Goal: Task Accomplishment & Management: Use online tool/utility

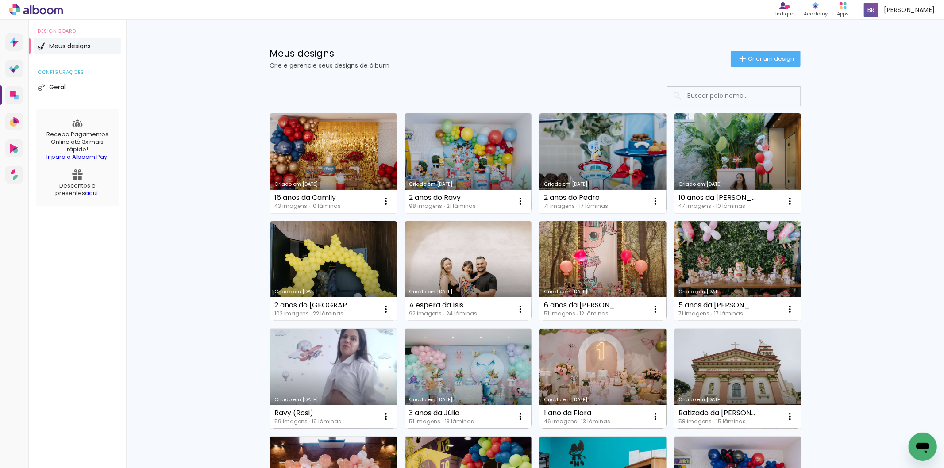
click at [314, 133] on link "Criado em [DATE]" at bounding box center [333, 163] width 127 height 100
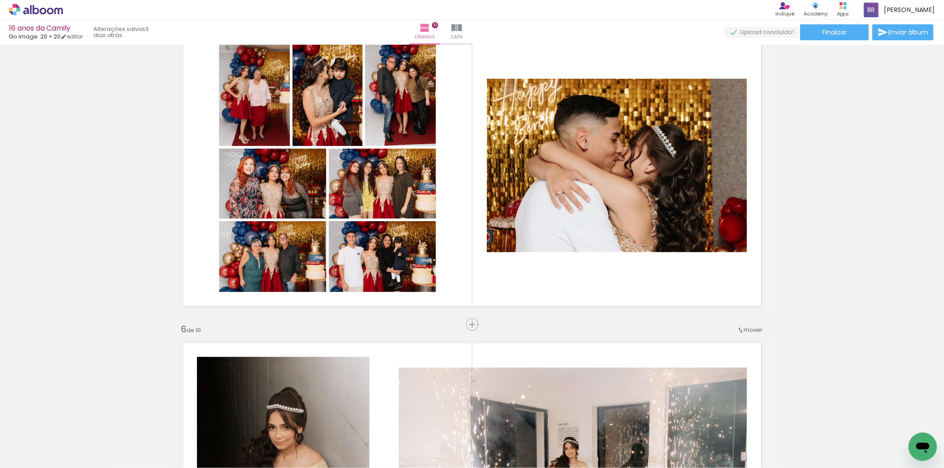
scroll to position [0, 1262]
click at [31, 454] on span "Adicionar Fotos" at bounding box center [31, 456] width 27 height 10
click at [0, 0] on input "file" at bounding box center [0, 0] width 0 height 0
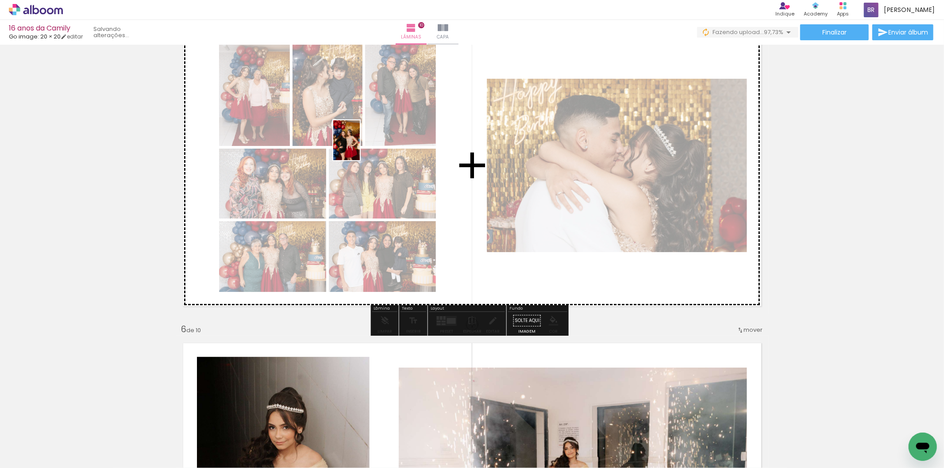
drag, startPoint x: 903, startPoint y: 430, endPoint x: 360, endPoint y: 147, distance: 612.2
click at [360, 147] on quentale-workspace at bounding box center [472, 234] width 944 height 468
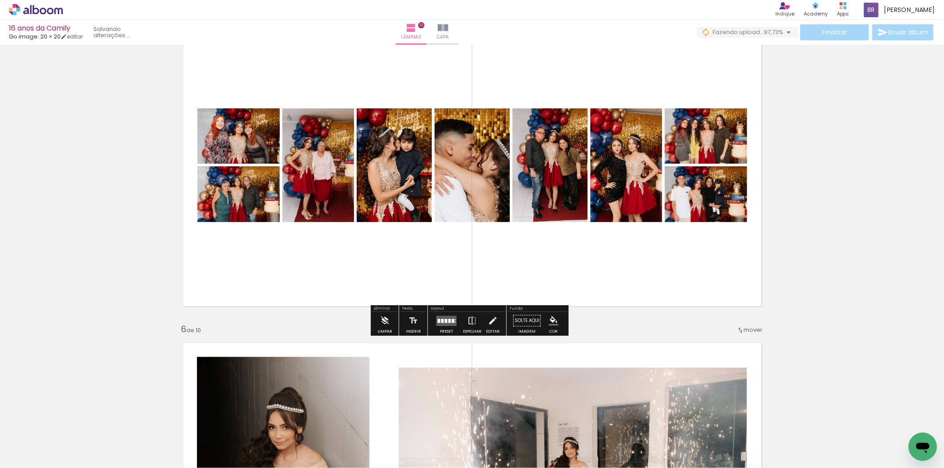
click at [452, 322] on div at bounding box center [453, 321] width 3 height 4
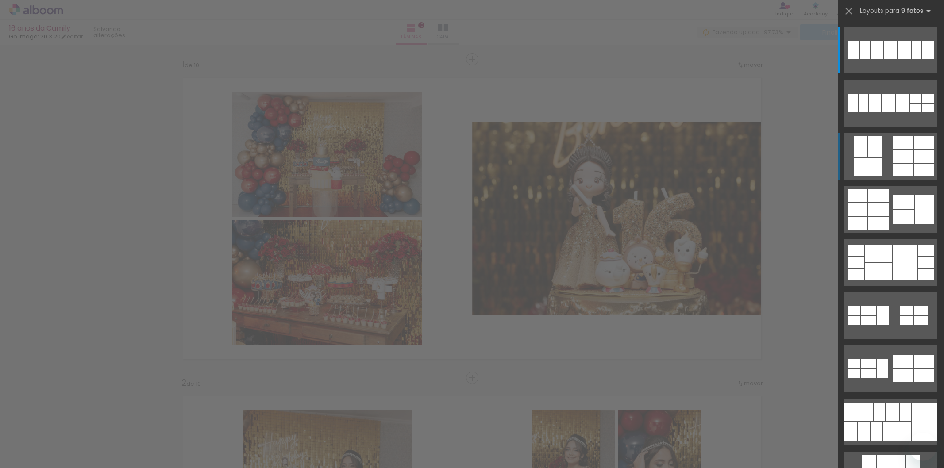
click at [888, 73] on quentale-layouter at bounding box center [890, 50] width 93 height 46
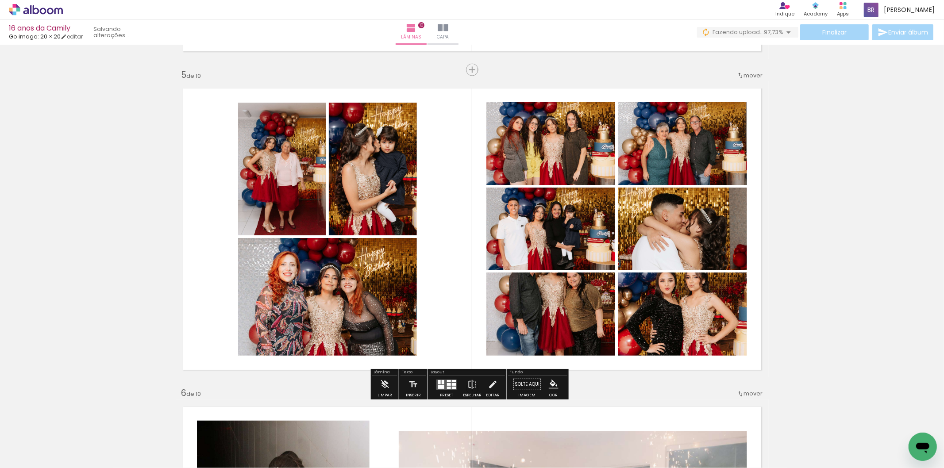
scroll to position [0, 1312]
click at [447, 387] on div at bounding box center [449, 388] width 4 height 3
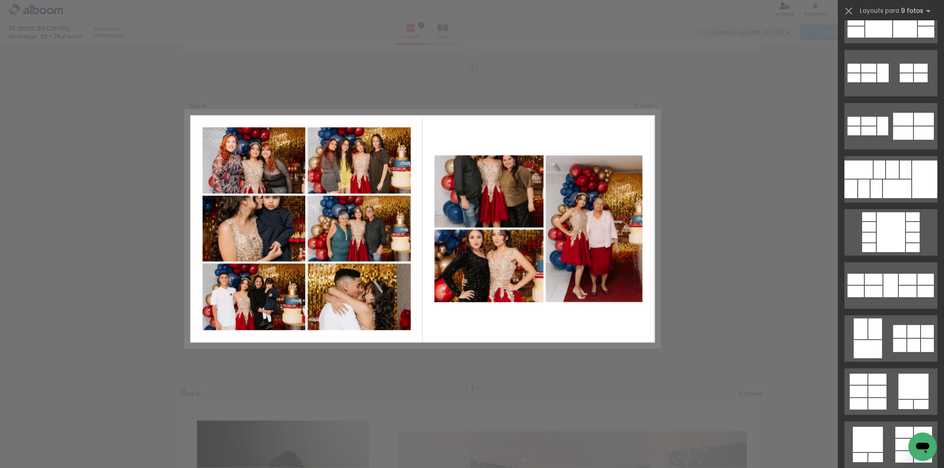
scroll to position [246, 0]
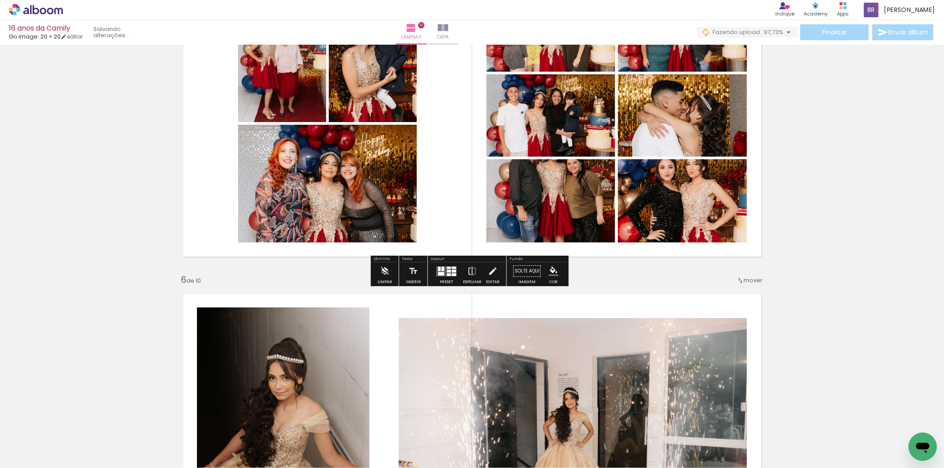
scroll to position [1412, 0]
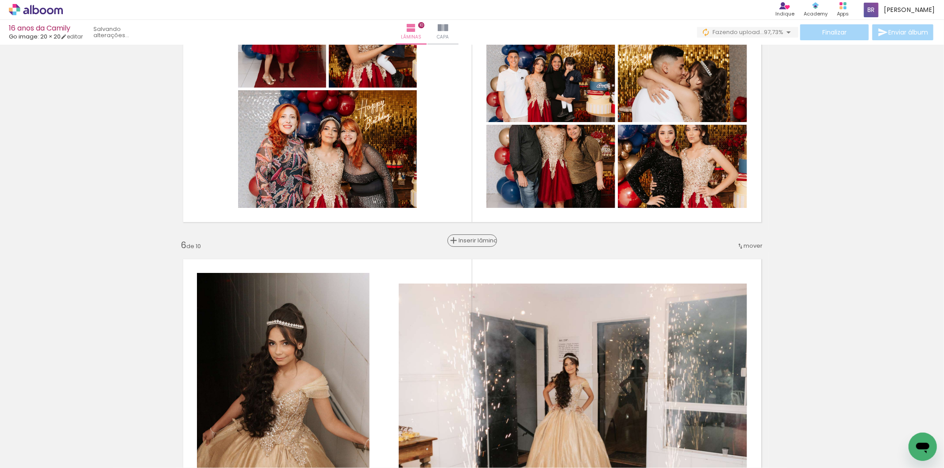
click at [466, 238] on span "Inserir lâmina" at bounding box center [476, 241] width 35 height 6
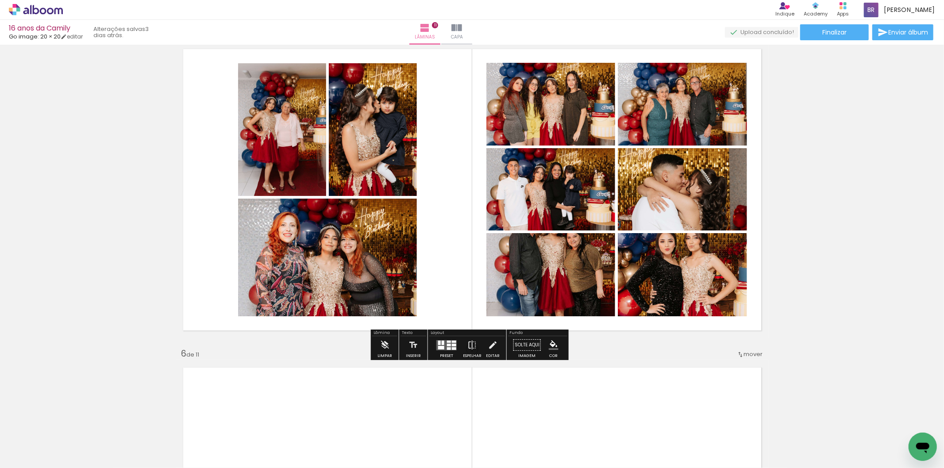
scroll to position [1362, 0]
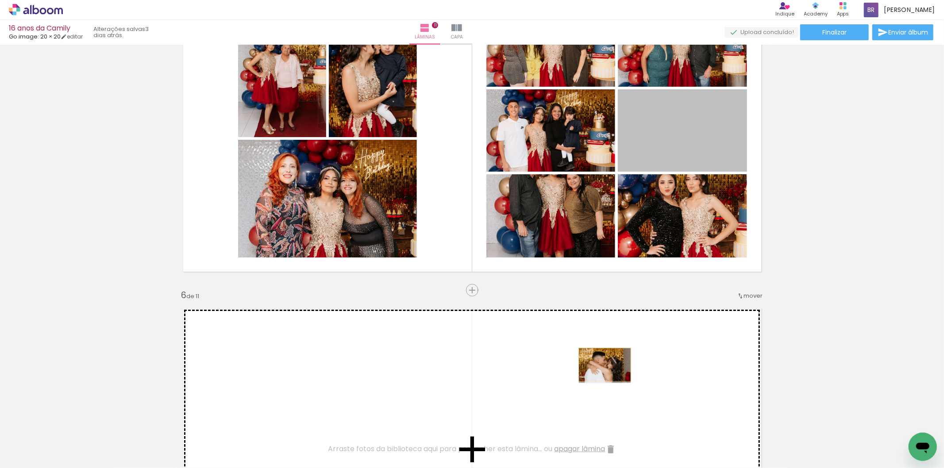
drag, startPoint x: 670, startPoint y: 140, endPoint x: 601, endPoint y: 365, distance: 234.7
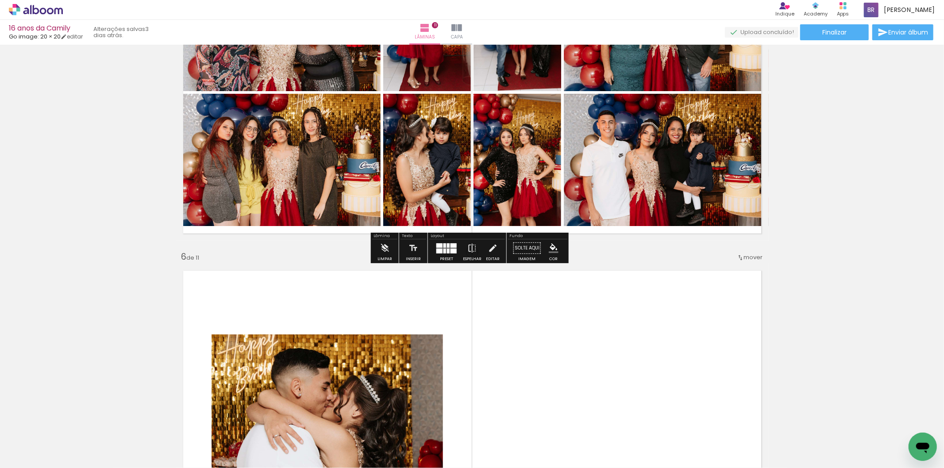
scroll to position [1412, 0]
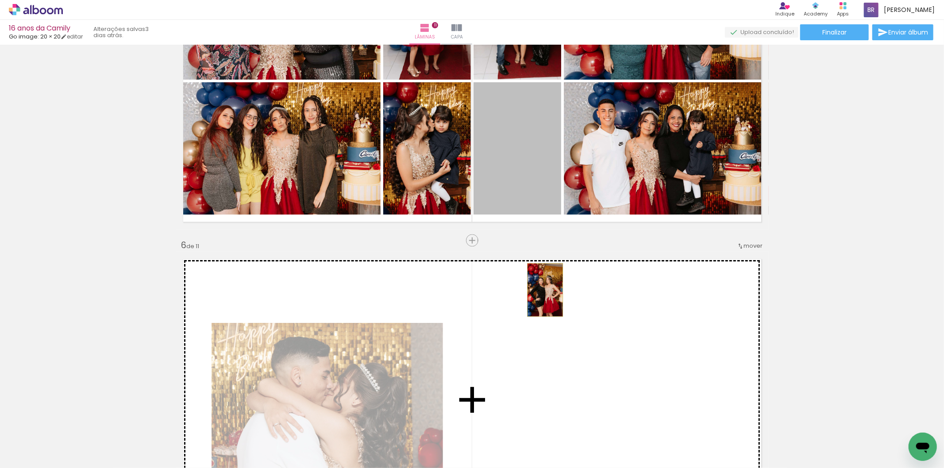
drag, startPoint x: 520, startPoint y: 143, endPoint x: 541, endPoint y: 290, distance: 148.4
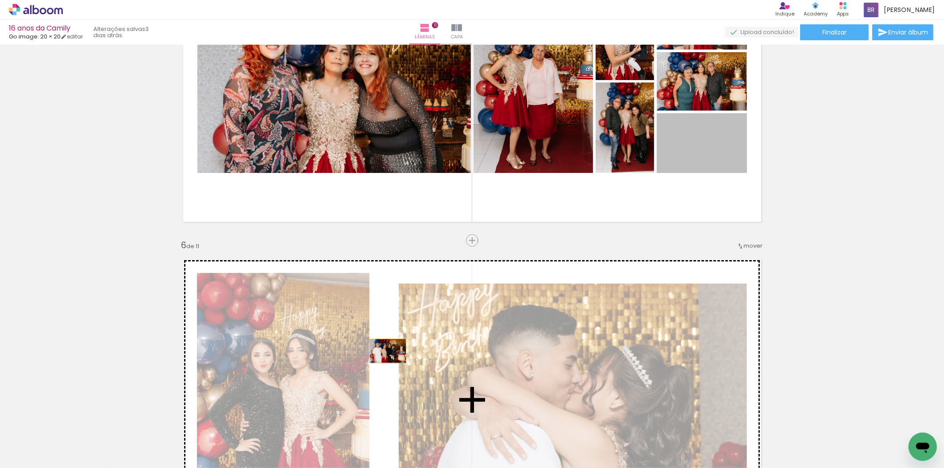
drag, startPoint x: 700, startPoint y: 140, endPoint x: 384, endPoint y: 351, distance: 379.6
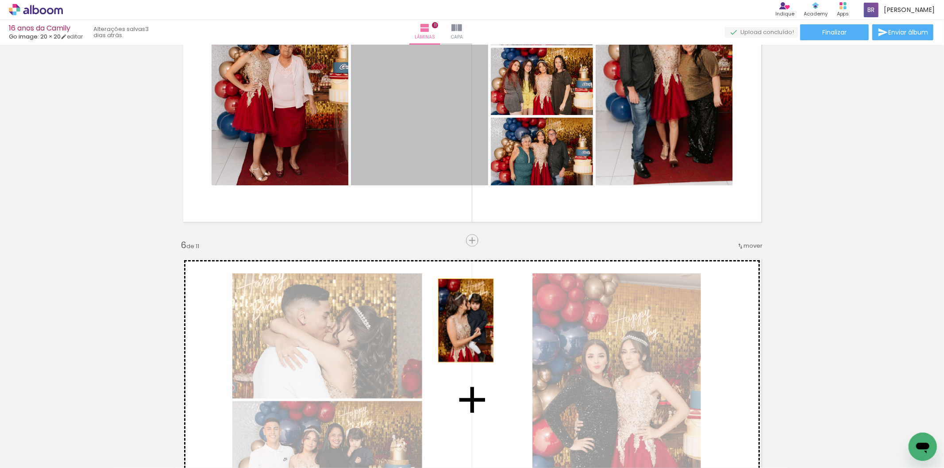
drag, startPoint x: 435, startPoint y: 108, endPoint x: 462, endPoint y: 321, distance: 214.9
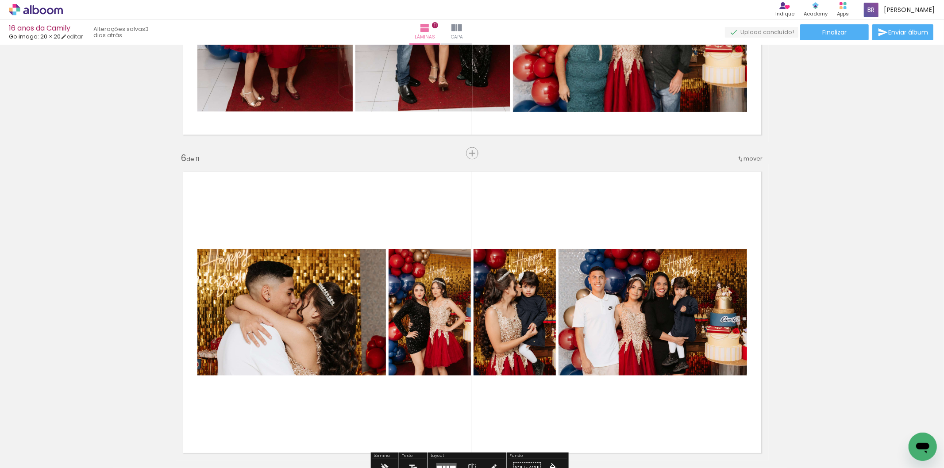
scroll to position [1510, 0]
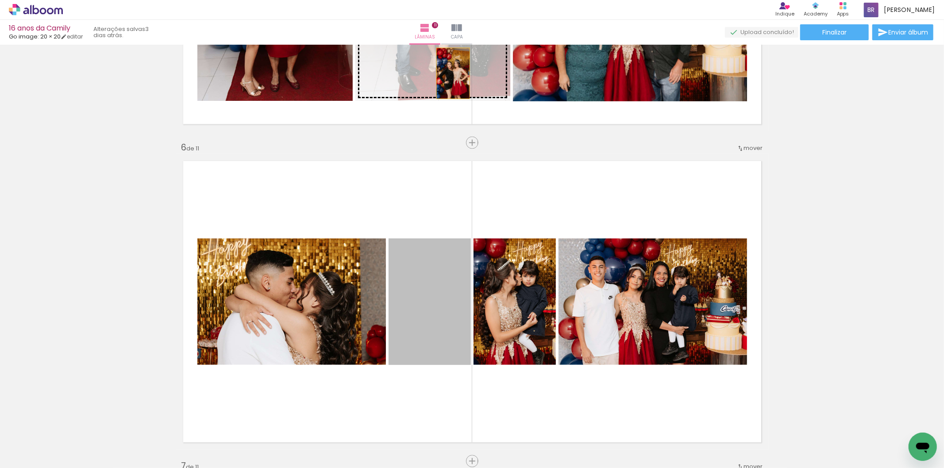
drag, startPoint x: 441, startPoint y: 315, endPoint x: 449, endPoint y: 73, distance: 242.6
click at [449, 73] on div "Inserir lâmina 1 de 11 Inserir lâmina 2 de 11 Inserir lâmina 3 de 11 Inserir lâ…" at bounding box center [472, 450] width 944 height 3824
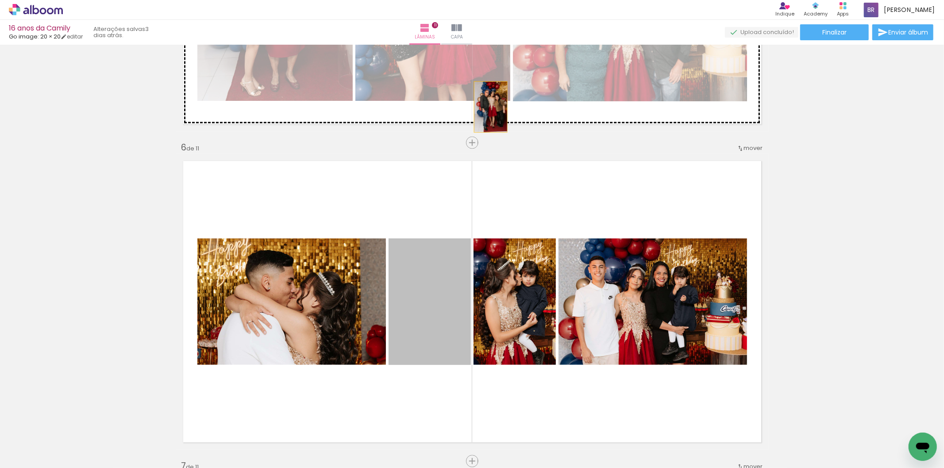
drag, startPoint x: 412, startPoint y: 321, endPoint x: 490, endPoint y: 106, distance: 228.3
click at [490, 106] on div "Inserir lâmina 1 de 11 Inserir lâmina 2 de 11 Inserir lâmina 3 de 11 Inserir lâ…" at bounding box center [472, 450] width 944 height 3824
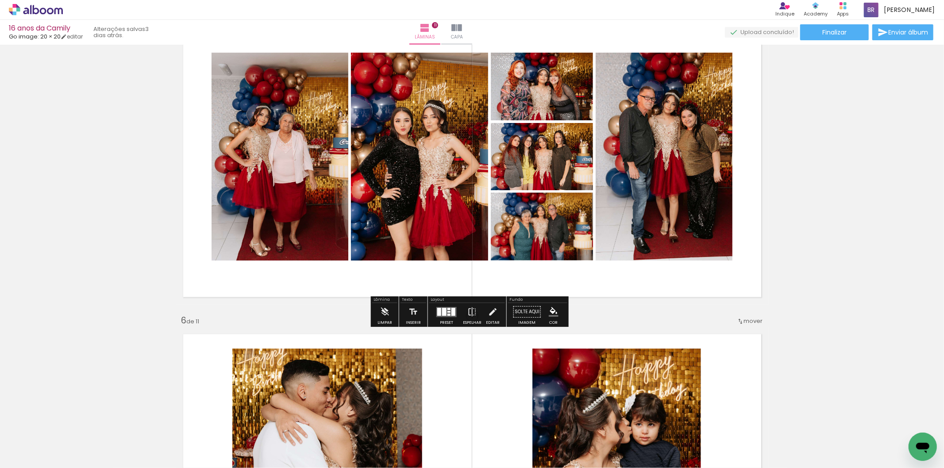
scroll to position [1313, 0]
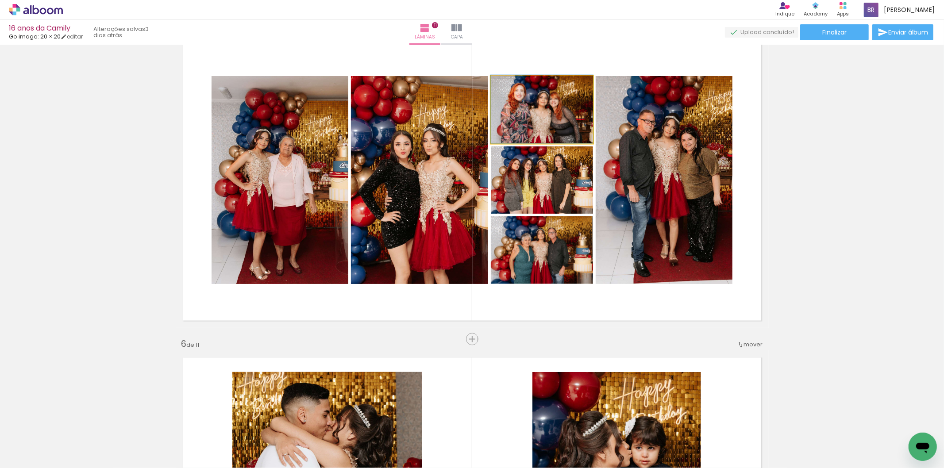
drag, startPoint x: 540, startPoint y: 124, endPoint x: 540, endPoint y: 119, distance: 5.3
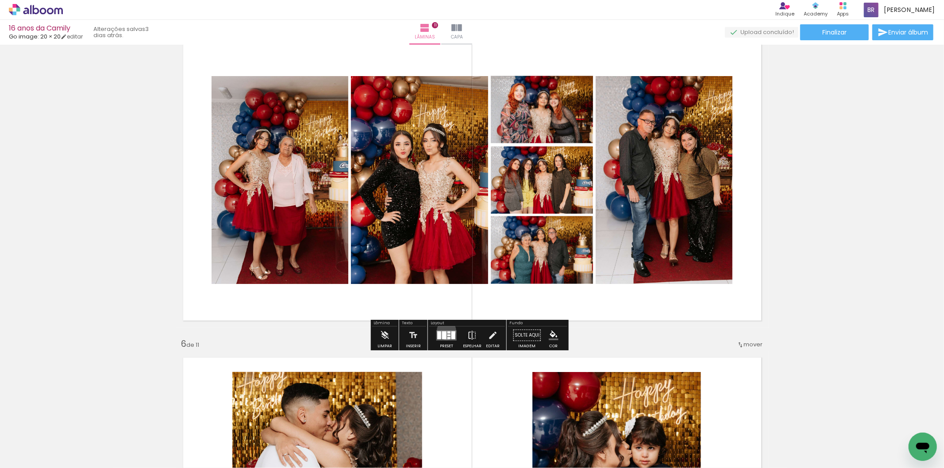
click at [444, 331] on quentale-layouter at bounding box center [446, 336] width 20 height 10
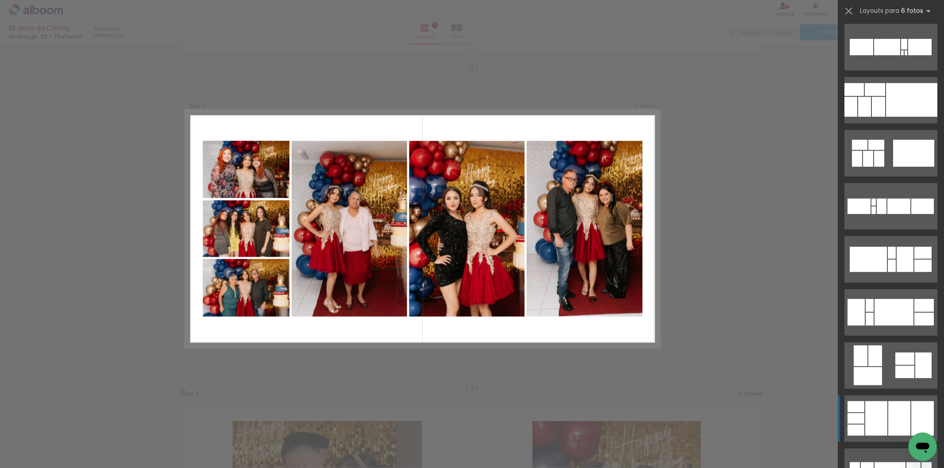
scroll to position [492, 0]
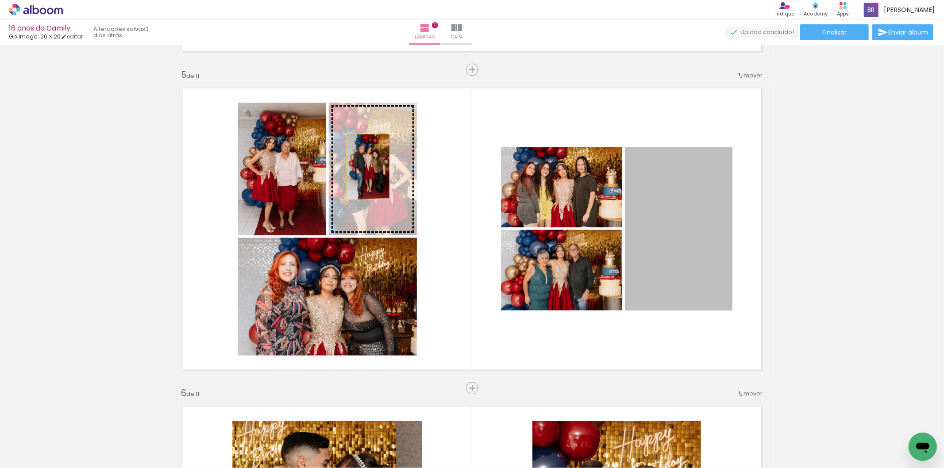
drag, startPoint x: 682, startPoint y: 253, endPoint x: 364, endPoint y: 167, distance: 329.2
click at [0, 0] on slot at bounding box center [0, 0] width 0 height 0
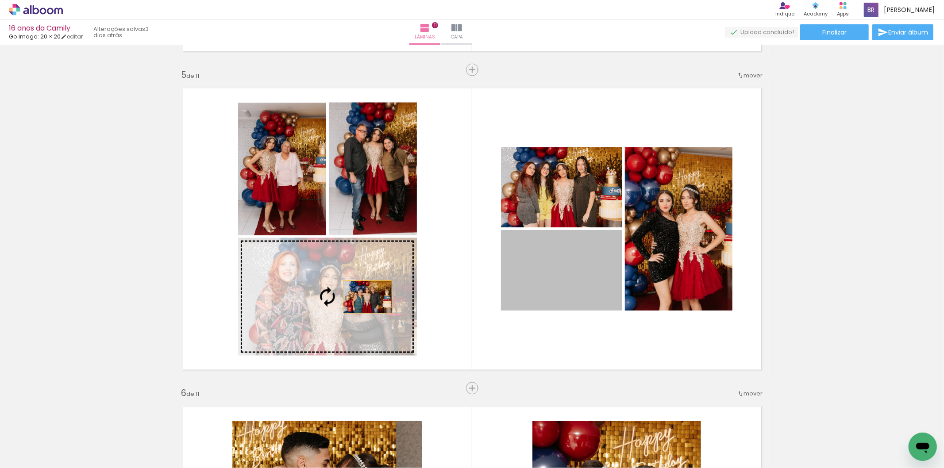
drag, startPoint x: 583, startPoint y: 277, endPoint x: 363, endPoint y: 297, distance: 220.9
click at [0, 0] on slot at bounding box center [0, 0] width 0 height 0
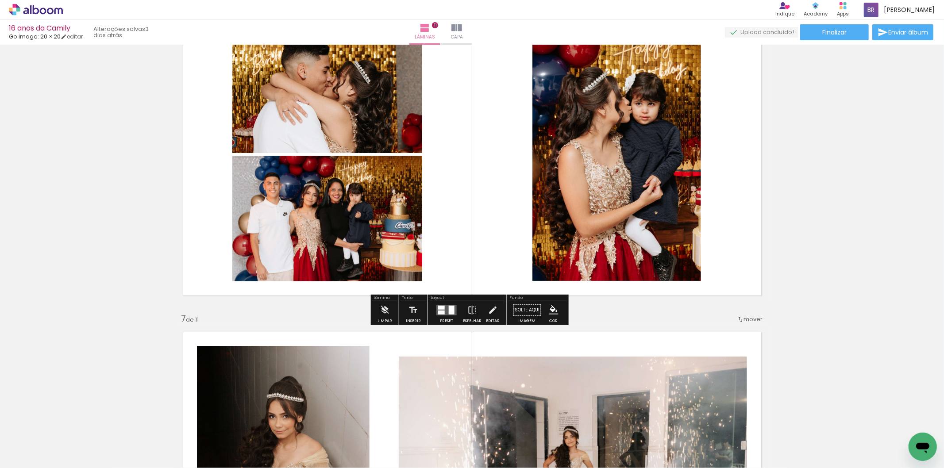
scroll to position [1608, 0]
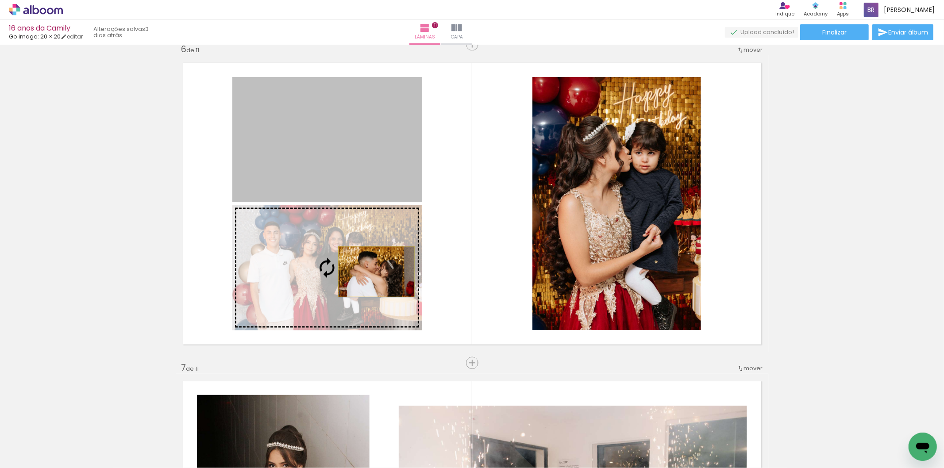
drag, startPoint x: 373, startPoint y: 140, endPoint x: 373, endPoint y: 271, distance: 131.0
click at [0, 0] on slot at bounding box center [0, 0] width 0 height 0
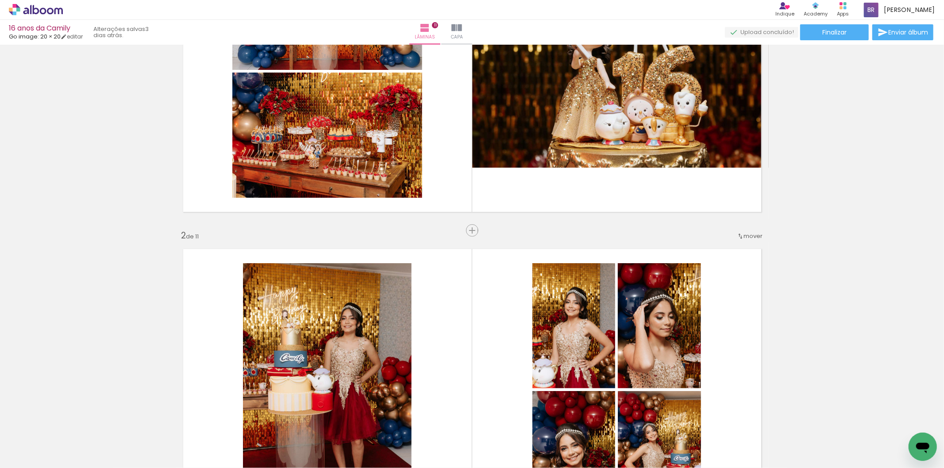
scroll to position [0, 0]
